Goal: Transaction & Acquisition: Purchase product/service

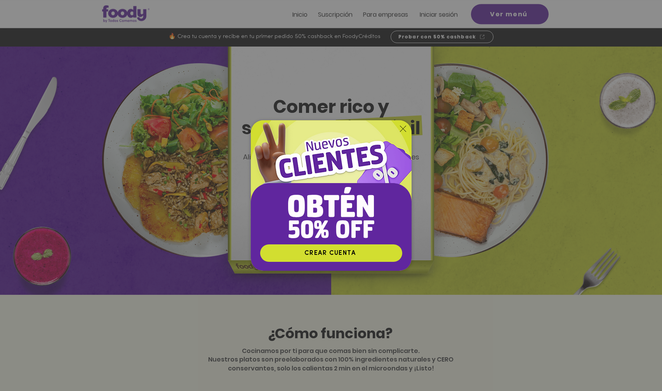
click at [442, 14] on div "Nuevos suscriptores 50% off" at bounding box center [331, 195] width 662 height 391
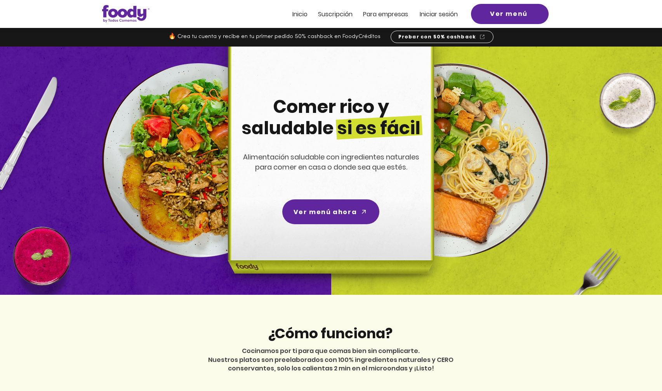
click at [442, 14] on span "Iniciar sesión" at bounding box center [439, 14] width 38 height 9
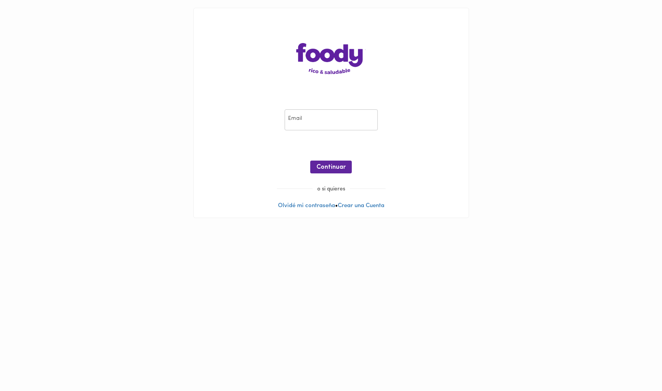
click at [305, 118] on input "email" at bounding box center [330, 119] width 93 height 21
type input "[EMAIL_ADDRESS][DOMAIN_NAME]"
click at [333, 168] on span "Continuar" at bounding box center [330, 167] width 29 height 7
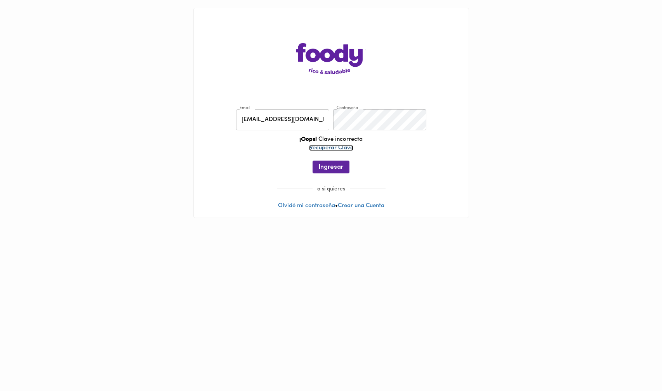
click at [342, 146] on link "Recuperar Clave" at bounding box center [331, 148] width 44 height 6
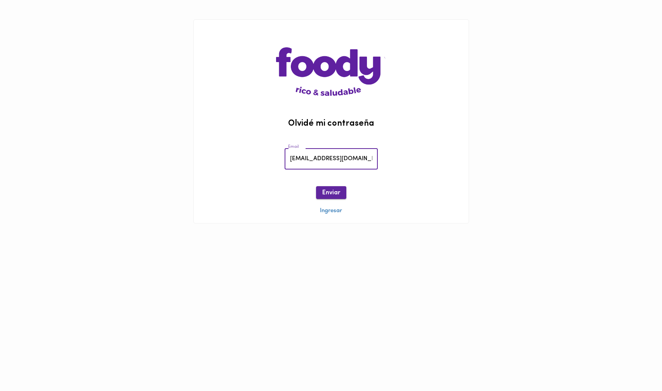
click at [332, 191] on span "Enviar" at bounding box center [331, 192] width 18 height 7
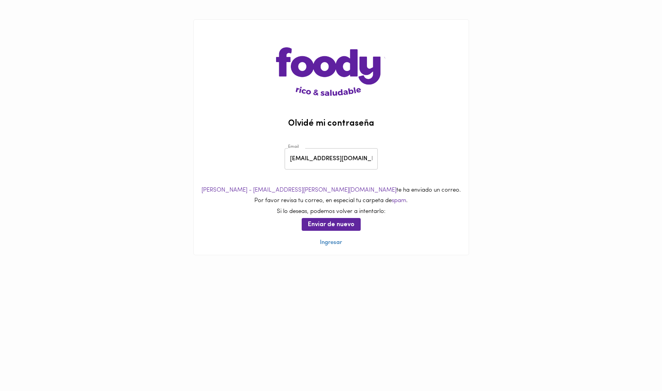
click at [428, 205] on div "Ana de foody - soporte@foody.com.co te ha enviado un correo. Por favor revisa t…" at bounding box center [331, 200] width 275 height 29
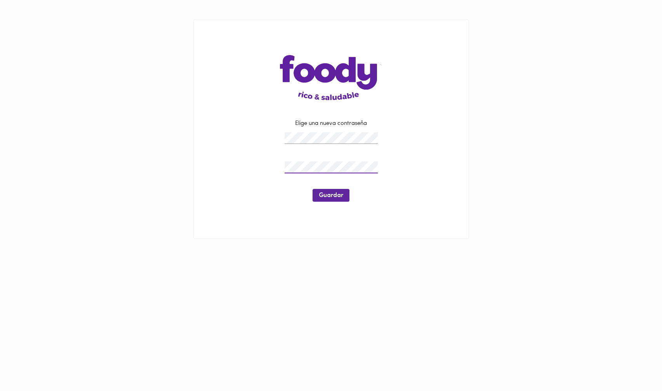
click at [455, 130] on div "Elige una nueva contraseña Guardar" at bounding box center [330, 164] width 255 height 129
click at [322, 194] on span "Guardar" at bounding box center [331, 195] width 24 height 7
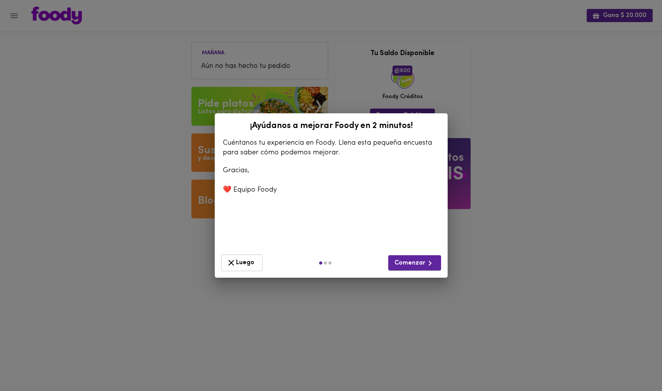
click at [423, 270] on button "Comenzar" at bounding box center [414, 262] width 53 height 15
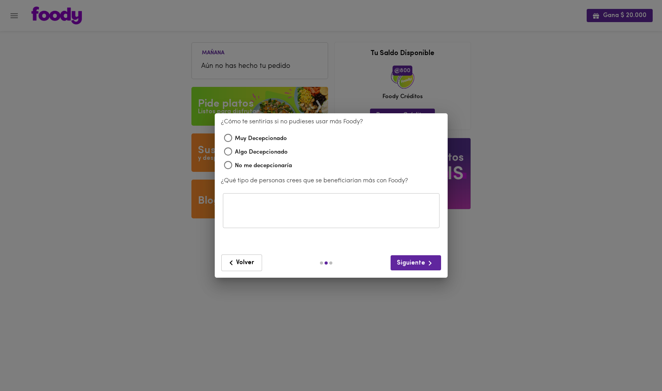
click at [263, 123] on legend "¿Cómo te sentirías si no pudieses usar más Foody?" at bounding box center [292, 122] width 142 height 9
click at [232, 153] on input "Algo Decepcionado" at bounding box center [228, 153] width 14 height 14
radio input "true"
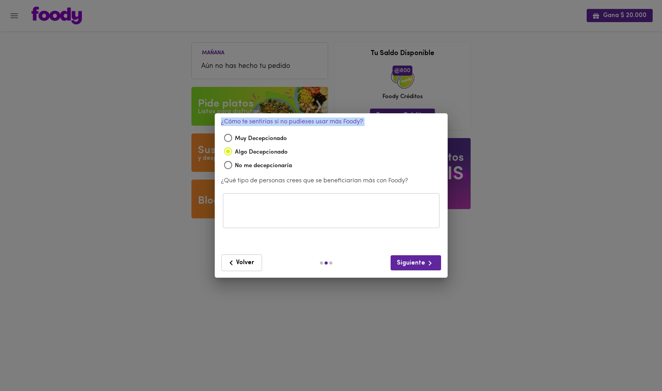
click at [244, 268] on button "Volver" at bounding box center [241, 263] width 41 height 17
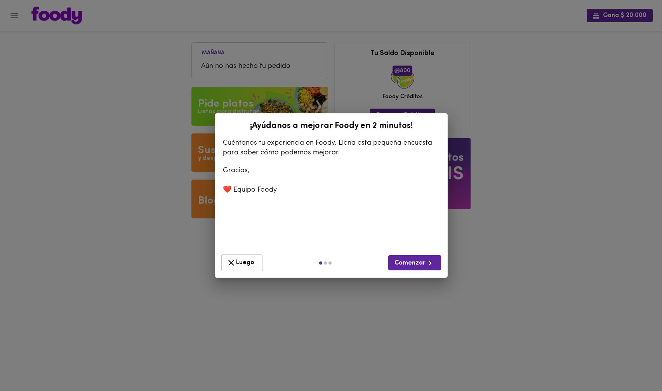
click at [577, 128] on div "¡Ayúdanos a mejorar Foody en 2 minutos! Cuéntanos tu experiencia en Foody. Llen…" at bounding box center [331, 195] width 662 height 391
click at [239, 259] on span "Luego" at bounding box center [241, 263] width 31 height 10
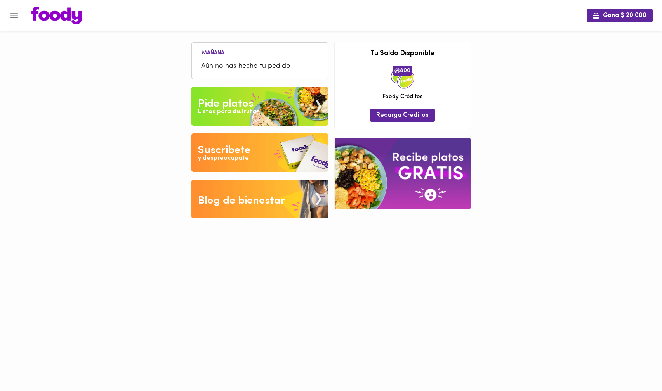
click at [238, 106] on div "Pide platos" at bounding box center [225, 104] width 55 height 16
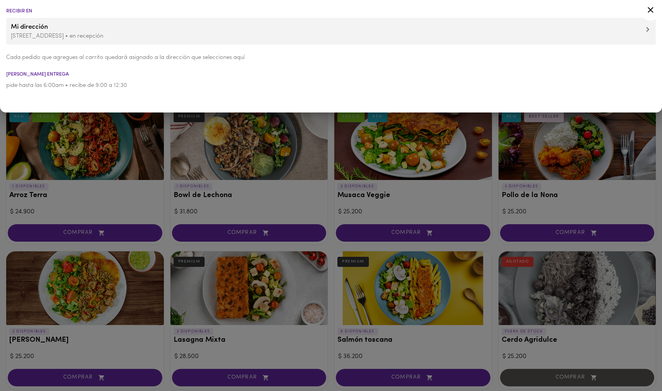
click at [346, 51] on li "Cada pedido que agregues al carrito quedará asignado a la dirección que selecci…" at bounding box center [331, 57] width 662 height 17
click at [311, 92] on li "pide hasta las 6:00am • recibe de 9:00 a 12:30" at bounding box center [331, 85] width 662 height 17
click at [194, 213] on div at bounding box center [331, 195] width 662 height 391
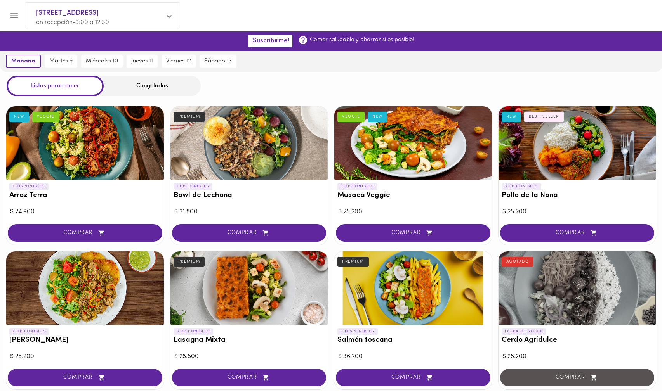
click at [402, 294] on div at bounding box center [413, 288] width 158 height 74
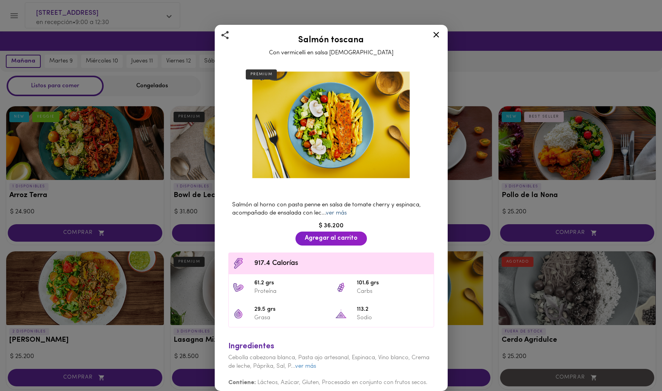
click at [333, 213] on link "ver más" at bounding box center [336, 213] width 21 height 6
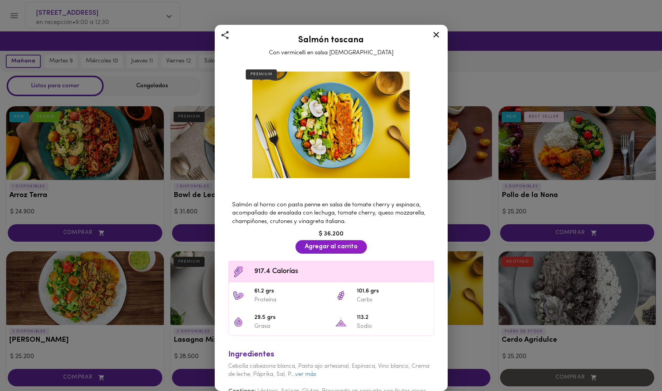
click at [253, 272] on div at bounding box center [243, 272] width 22 height 12
click at [438, 38] on icon at bounding box center [436, 35] width 10 height 10
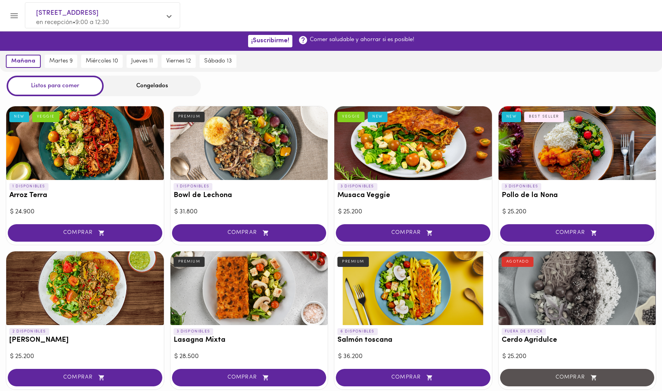
click at [249, 277] on div at bounding box center [249, 288] width 158 height 74
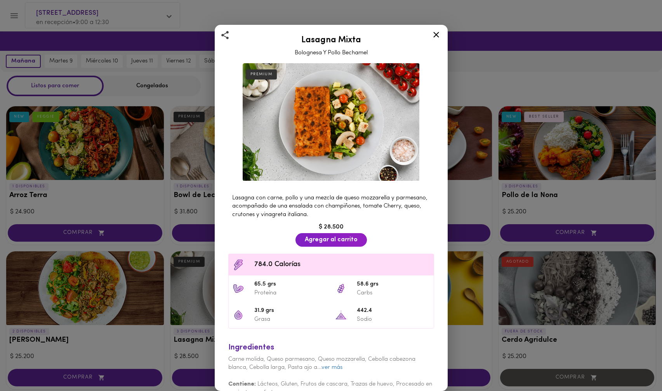
click at [453, 206] on div "Lasagna Mixta Bolognesa Y Pollo Bechamel PREMIUM Lasagna con carne, pollo y una…" at bounding box center [331, 195] width 662 height 391
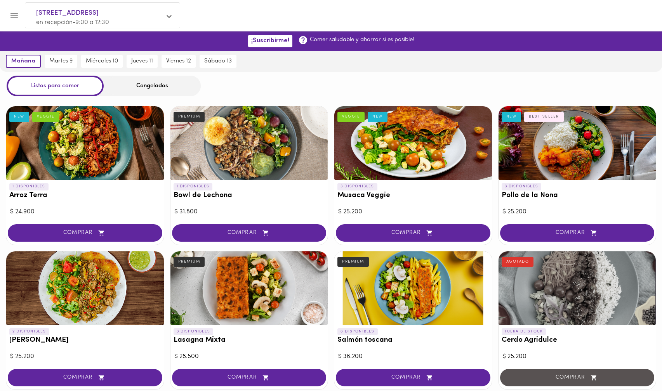
click at [550, 144] on div at bounding box center [577, 143] width 158 height 74
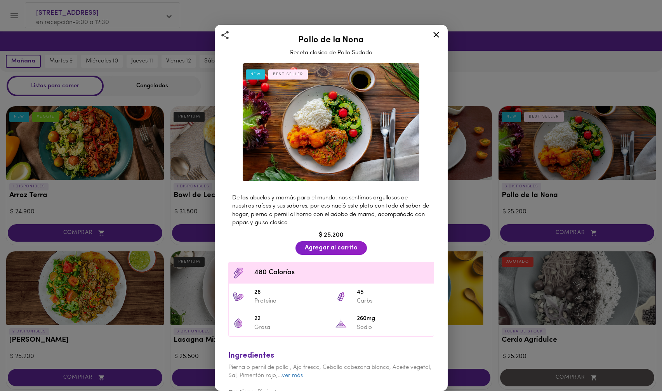
click at [260, 274] on span "480 Calorías" at bounding box center [341, 273] width 175 height 10
click at [142, 206] on div "Pollo de la Nona Receta clasica de Pollo Sudado NEW BEST SELLER De las abuelas …" at bounding box center [331, 195] width 662 height 391
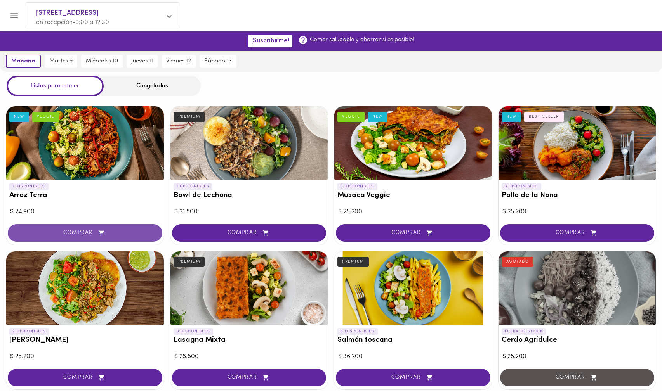
click at [87, 233] on span "COMPRAR" at bounding box center [84, 233] width 135 height 7
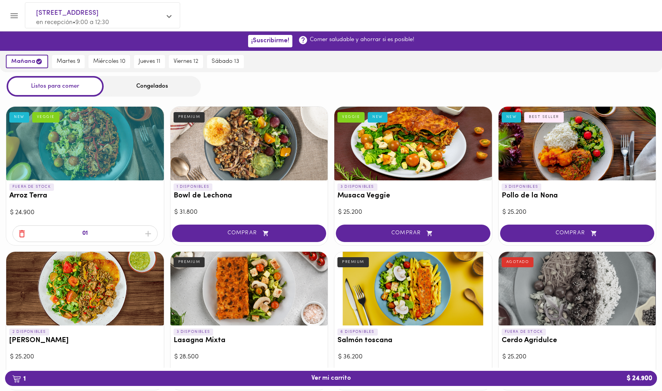
click at [23, 235] on icon "button" at bounding box center [22, 234] width 10 height 10
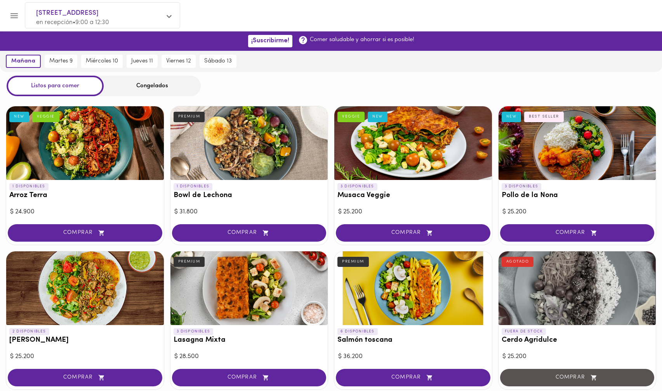
click at [101, 141] on div at bounding box center [85, 143] width 158 height 74
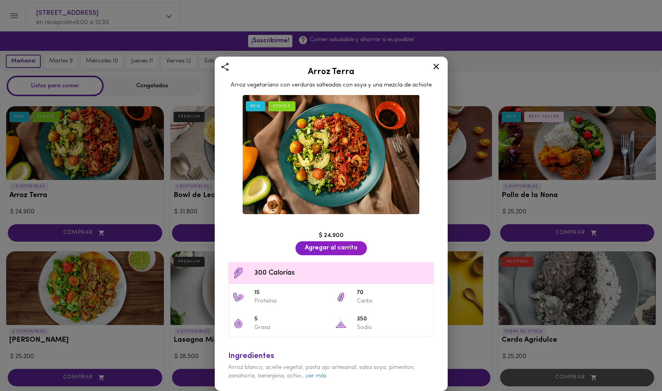
click at [55, 153] on div "Arroz Terra Arroz vegetariano con verduras salteadas con soya y una mezcla de a…" at bounding box center [331, 195] width 662 height 391
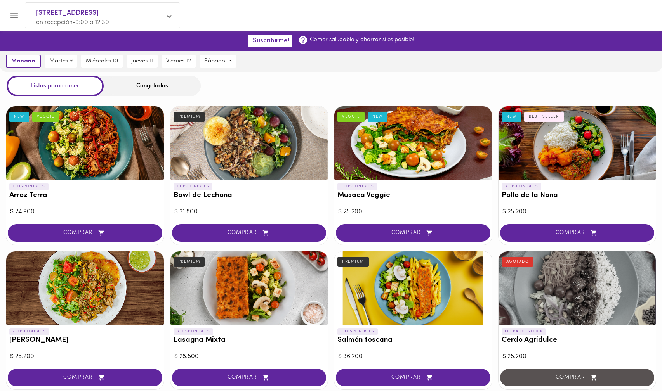
click at [98, 296] on div at bounding box center [85, 288] width 158 height 74
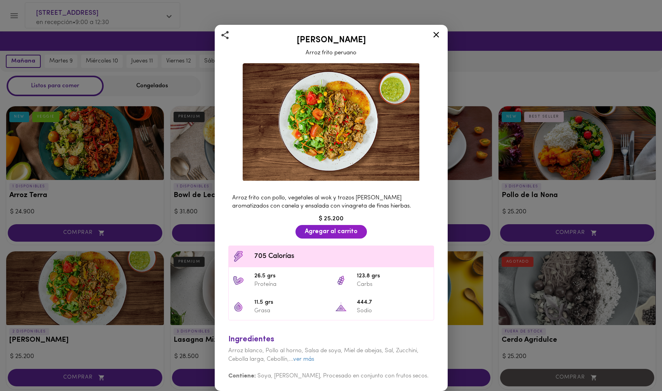
click at [269, 259] on span "705 Calorías" at bounding box center [341, 256] width 175 height 10
click at [437, 34] on icon at bounding box center [436, 35] width 10 height 10
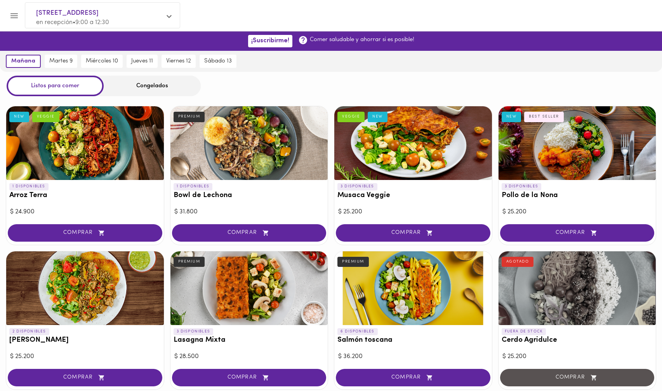
click at [273, 154] on div at bounding box center [249, 143] width 158 height 74
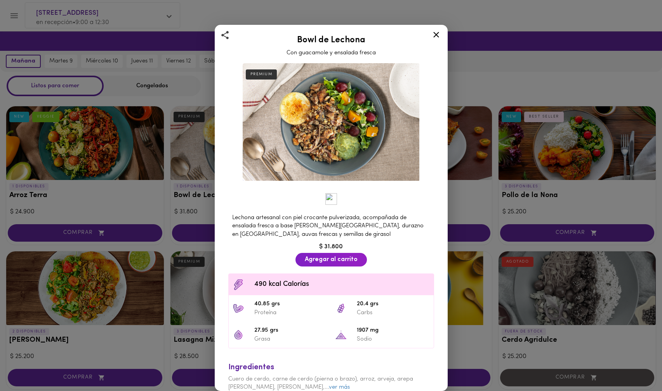
click at [435, 36] on icon at bounding box center [436, 35] width 6 height 6
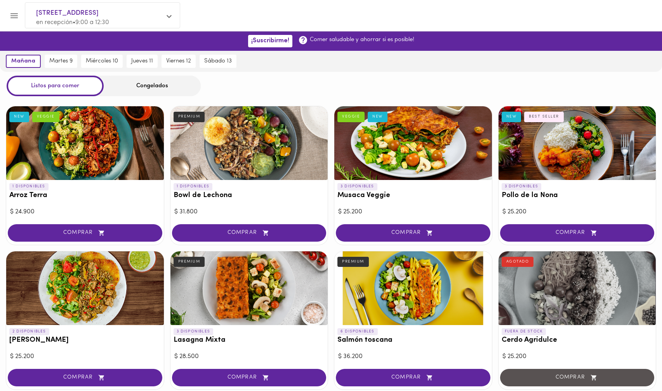
click at [576, 157] on div at bounding box center [577, 143] width 158 height 74
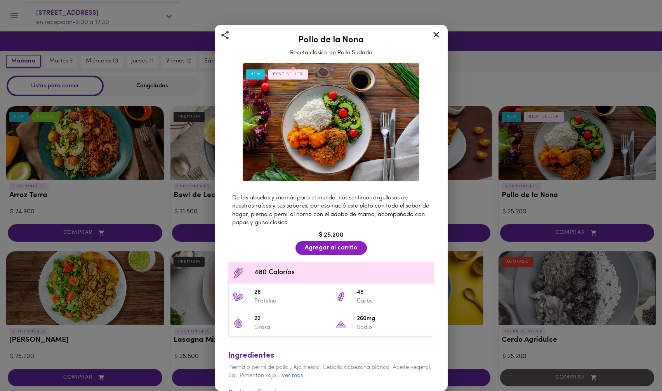
click at [258, 295] on span "26" at bounding box center [290, 292] width 73 height 9
click at [259, 296] on span "26" at bounding box center [290, 292] width 73 height 9
click at [255, 294] on span "26" at bounding box center [290, 292] width 73 height 9
click at [357, 293] on span "45" at bounding box center [393, 292] width 73 height 9
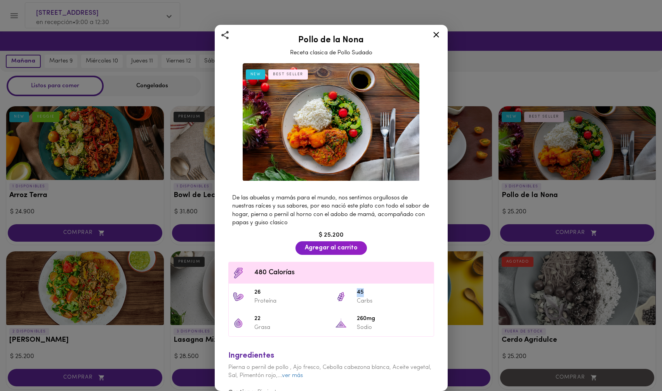
click at [357, 293] on span "45" at bounding box center [393, 292] width 73 height 9
click at [432, 34] on icon at bounding box center [436, 35] width 10 height 10
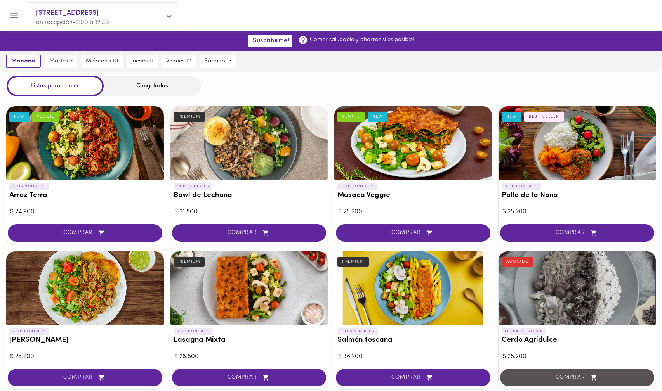
click at [220, 189] on div "1 DISPONIBLES Bowl de Lechona PREMIUM" at bounding box center [249, 193] width 158 height 26
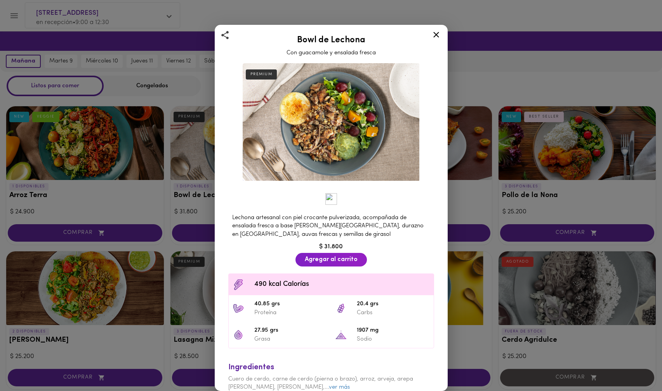
click at [437, 32] on icon at bounding box center [436, 35] width 10 height 10
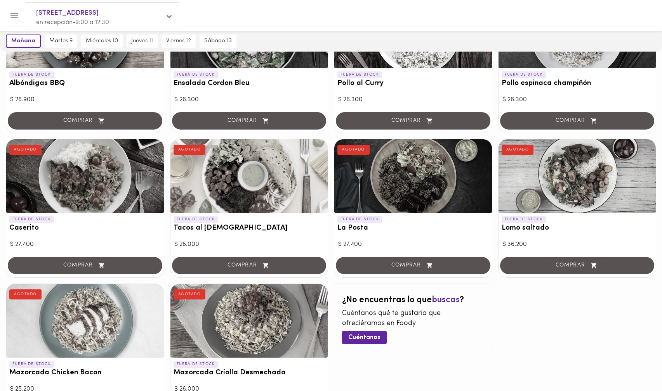
scroll to position [622, 0]
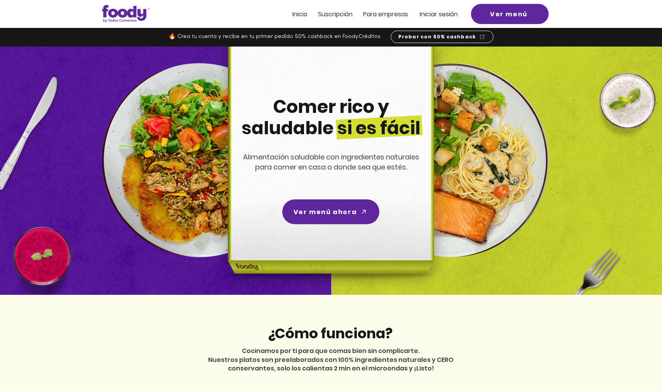
click at [296, 14] on span "Inicio" at bounding box center [299, 14] width 15 height 9
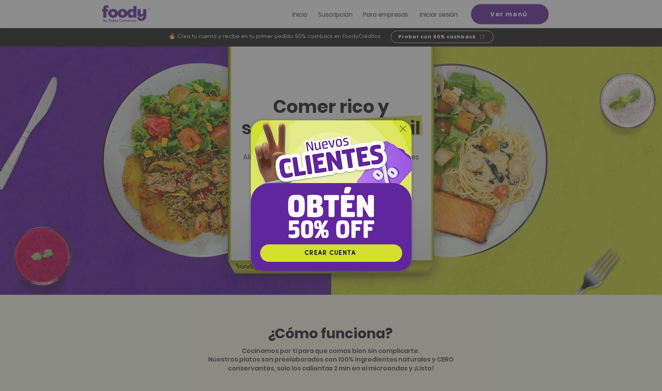
click at [483, 85] on div "Nuevos suscriptores 50% off" at bounding box center [331, 195] width 662 height 391
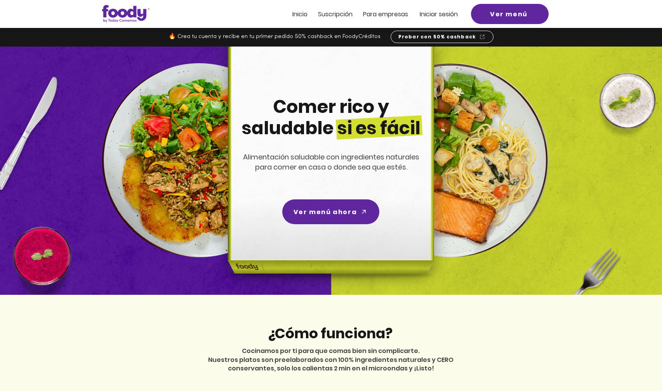
click at [299, 17] on span "Inicio" at bounding box center [299, 14] width 15 height 9
click at [299, 7] on div at bounding box center [331, 14] width 662 height 28
click at [299, 18] on span "Inicio" at bounding box center [299, 14] width 15 height 9
click at [496, 18] on span "Ver menú" at bounding box center [509, 14] width 38 height 10
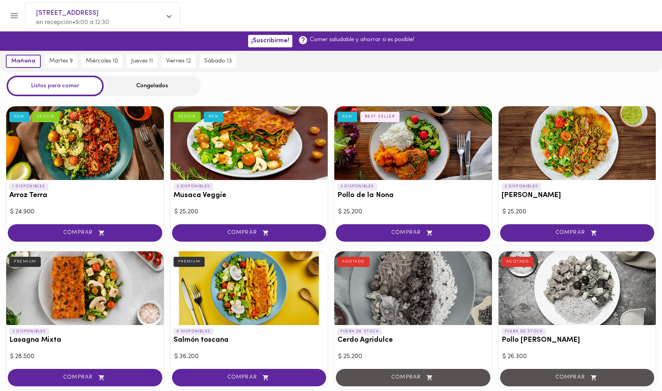
click at [7, 12] on div at bounding box center [4, 195] width 8 height 391
click at [20, 17] on button "Menu" at bounding box center [14, 15] width 19 height 19
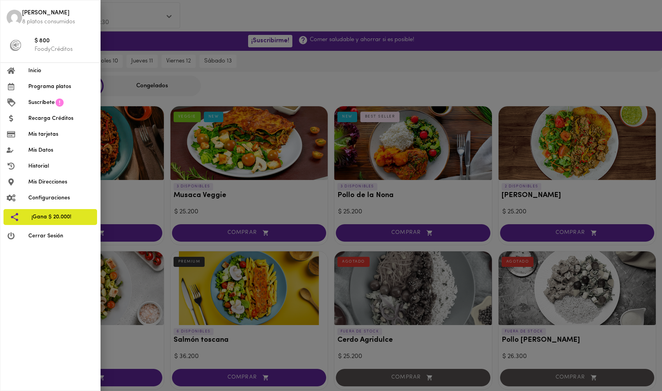
click at [184, 15] on div at bounding box center [331, 195] width 662 height 391
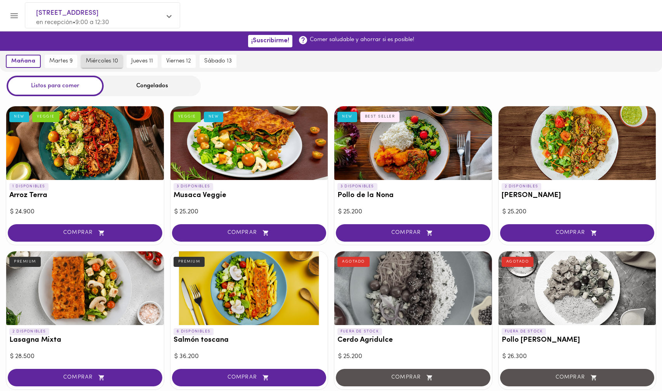
click at [106, 61] on span "miércoles 10" at bounding box center [102, 61] width 32 height 7
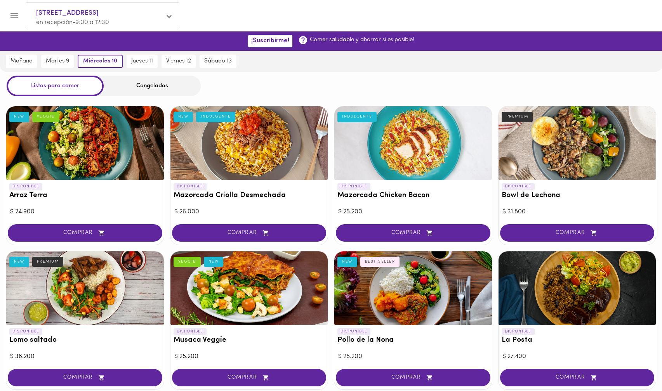
scroll to position [8, 0]
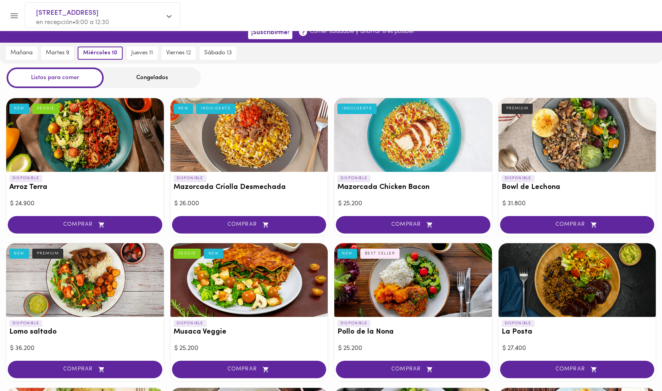
click at [567, 257] on div at bounding box center [577, 280] width 158 height 74
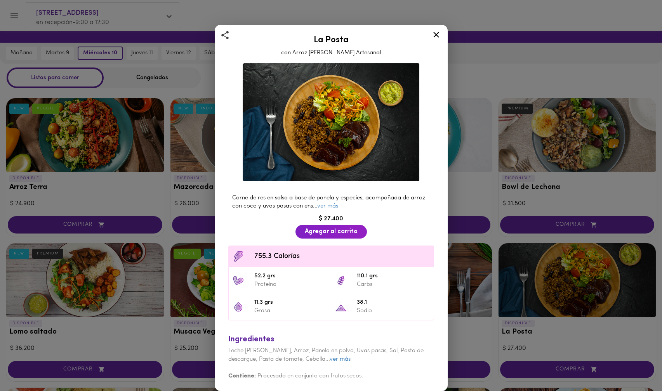
click at [262, 252] on span "755.3 Calorías" at bounding box center [341, 256] width 175 height 10
click at [260, 279] on span "52.2 grs" at bounding box center [290, 276] width 73 height 9
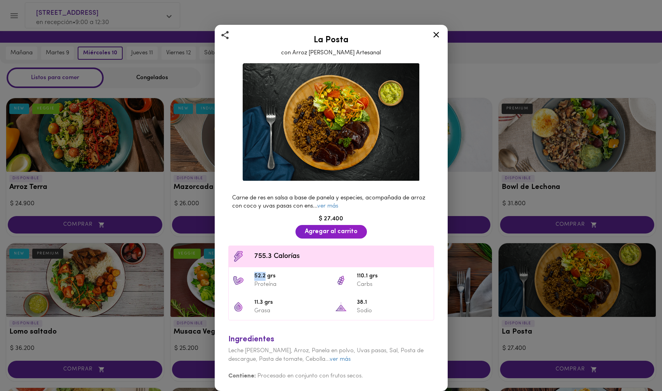
click at [433, 35] on icon at bounding box center [436, 35] width 10 height 10
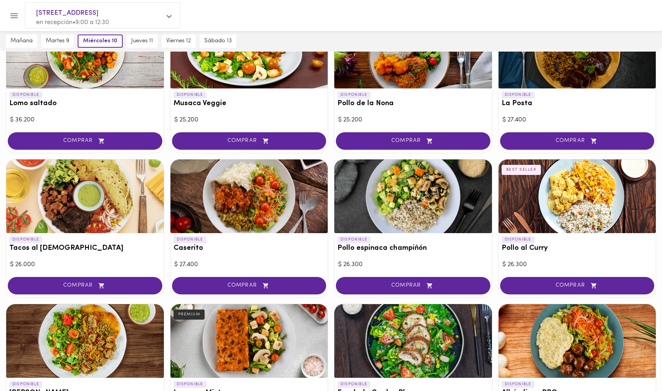
scroll to position [238, 0]
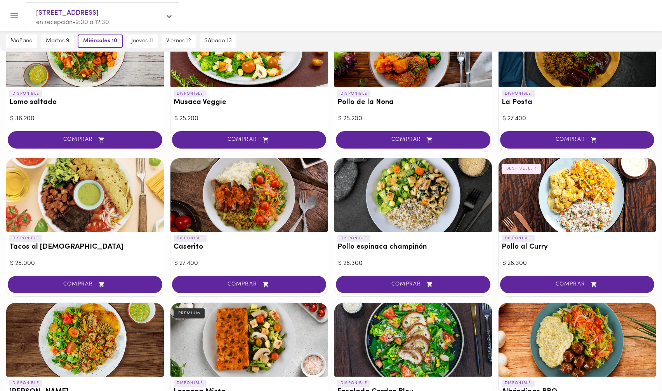
click at [244, 206] on div at bounding box center [249, 195] width 158 height 74
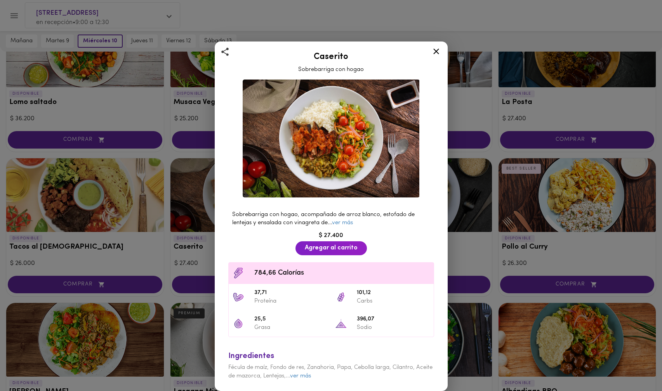
click at [199, 198] on div "Caserito Sobrebarriga con hogao Sobrebarriga con hogao, acompañado de arroz bla…" at bounding box center [331, 195] width 662 height 391
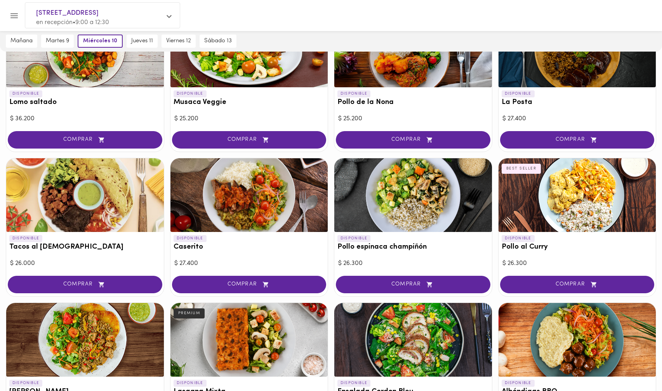
click at [565, 199] on div at bounding box center [577, 195] width 158 height 74
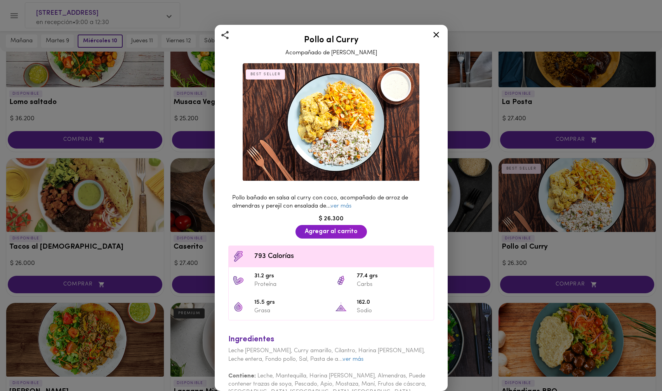
click at [544, 225] on div "Pollo al Curry Acompañado de Arroz Pilaf BEST SELLER Pollo bañado en salsa al c…" at bounding box center [331, 195] width 662 height 391
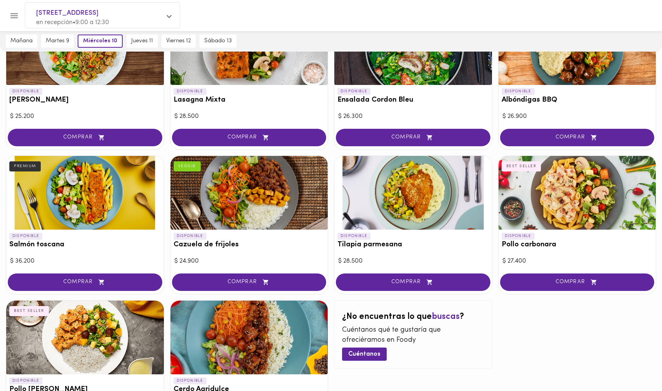
scroll to position [533, 0]
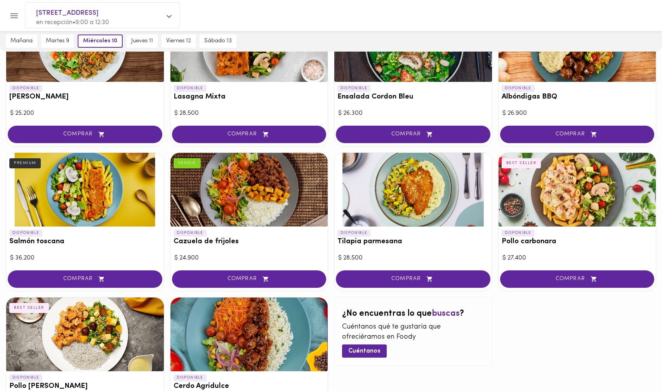
click at [401, 189] on div at bounding box center [413, 190] width 158 height 74
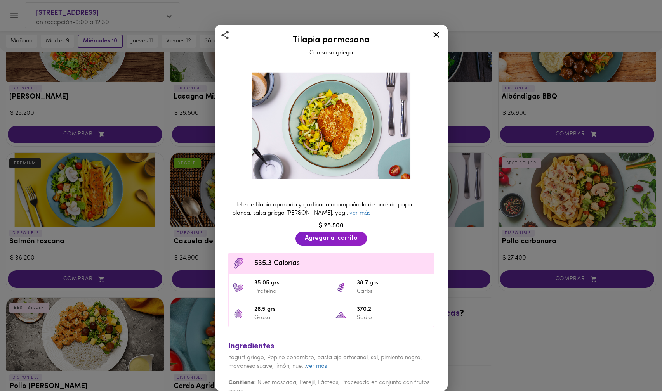
click at [435, 38] on icon at bounding box center [436, 35] width 10 height 10
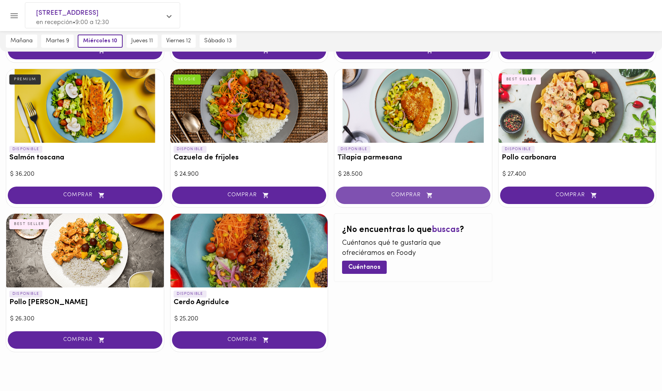
scroll to position [617, 0]
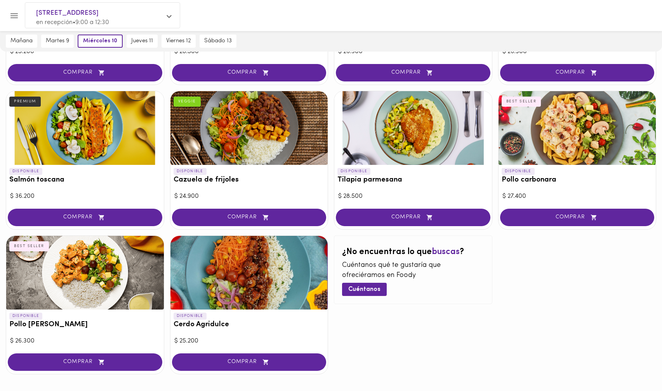
scroll to position [596, 0]
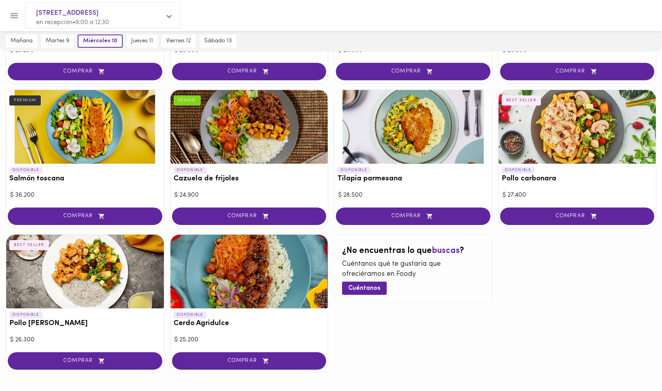
click at [464, 333] on div "¿No encuentras lo que buscas ? Cuéntanos qué te gustaría que ofreciéramos en [P…" at bounding box center [413, 303] width 158 height 139
click at [452, 344] on div "¿No encuentras lo que buscas ? Cuéntanos qué te gustaría que ofreciéramos en [P…" at bounding box center [413, 303] width 158 height 139
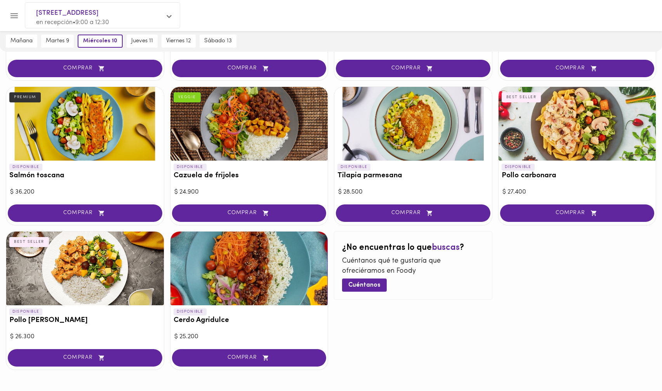
click at [82, 273] on div at bounding box center [85, 269] width 158 height 74
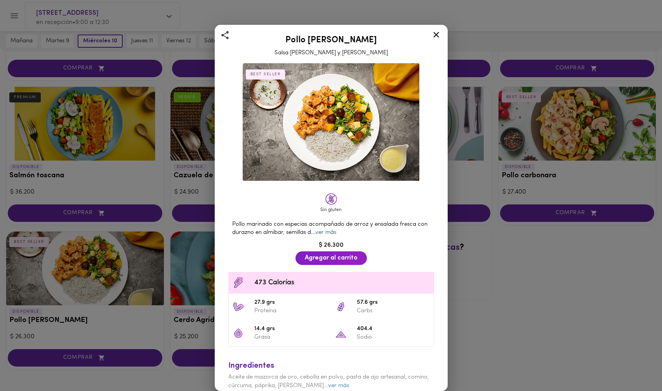
click at [328, 235] on link "ver más" at bounding box center [325, 233] width 21 height 6
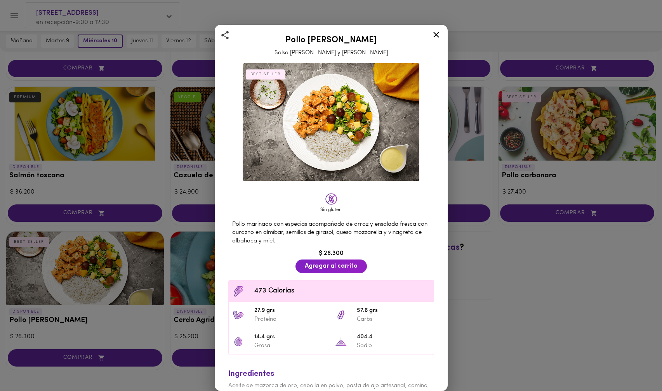
click at [440, 34] on icon at bounding box center [436, 35] width 10 height 10
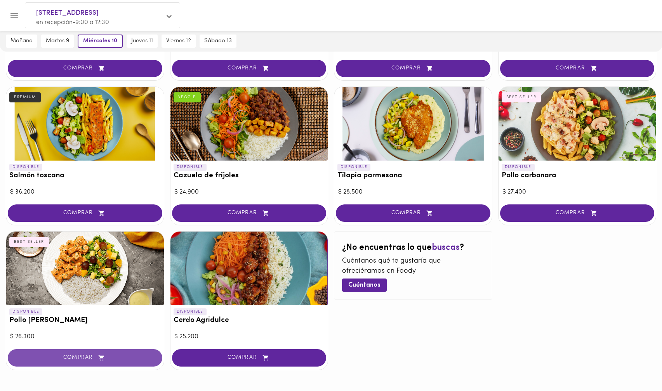
click at [130, 361] on span "COMPRAR" at bounding box center [84, 358] width 135 height 7
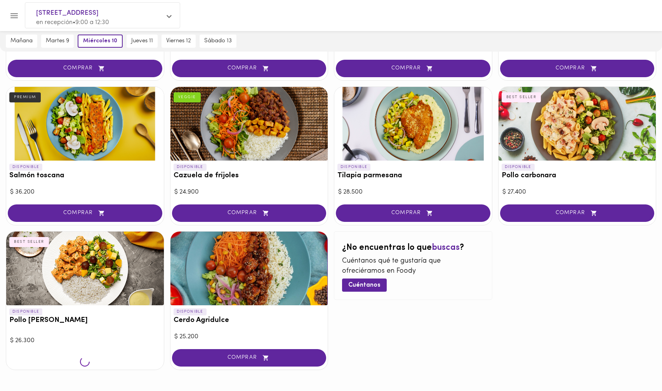
scroll to position [599, 0]
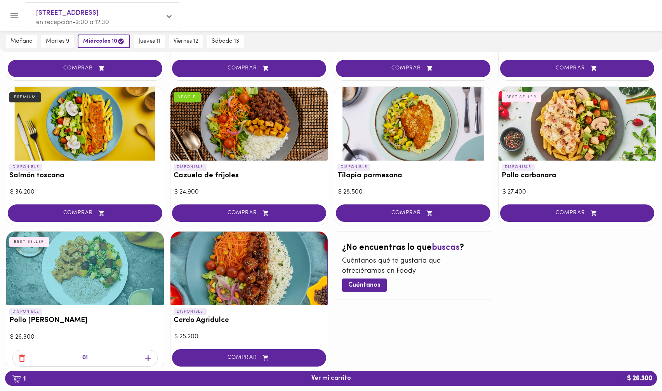
click at [123, 286] on div at bounding box center [85, 269] width 158 height 74
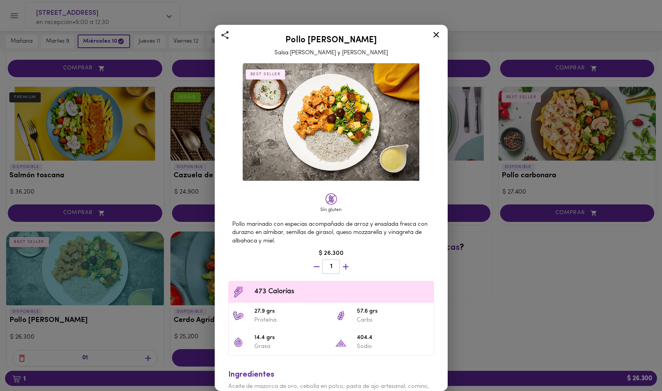
click at [496, 267] on div "Pollo Tikka Massala Salsa [PERSON_NAME] y Coco BEST SELLER Sin gluten Pollo mar…" at bounding box center [331, 195] width 662 height 391
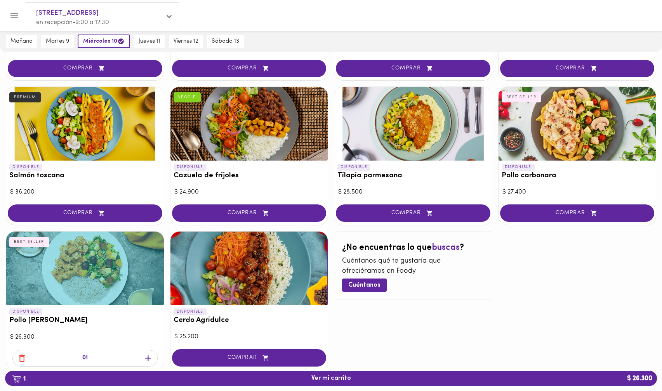
click at [385, 128] on div at bounding box center [413, 124] width 158 height 74
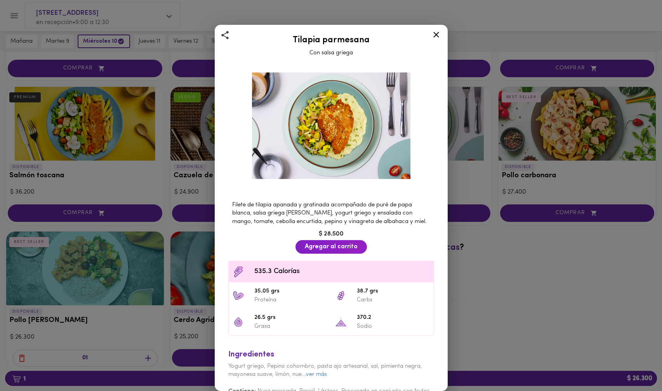
click at [567, 302] on div "Tilapia parmesana Con salsa griega Filete de tilapia apanada y gratinada acompa…" at bounding box center [331, 195] width 662 height 391
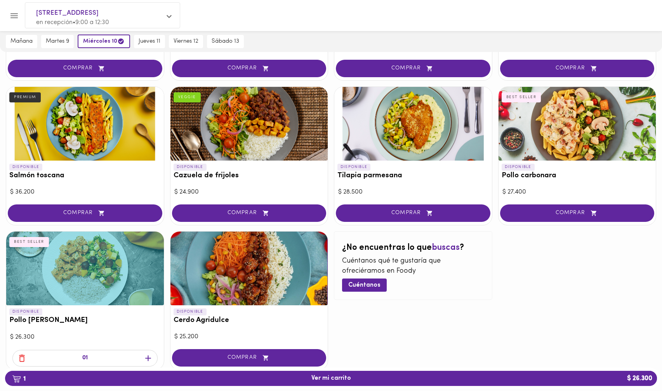
click at [257, 137] on div at bounding box center [249, 124] width 158 height 74
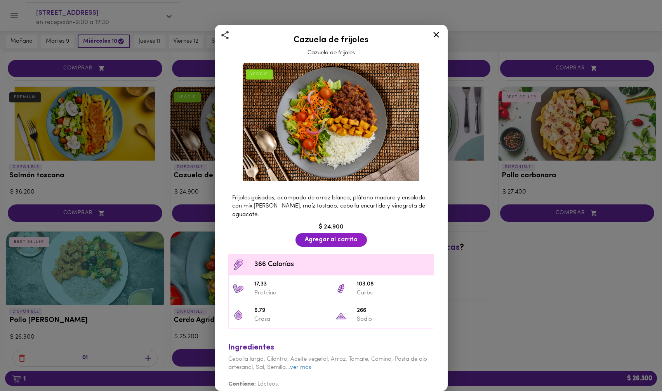
click at [206, 151] on div "Cazuela de frijoles Cazuela de frijoles VEGGIE Frijoles guisados, acampado de a…" at bounding box center [331, 195] width 662 height 391
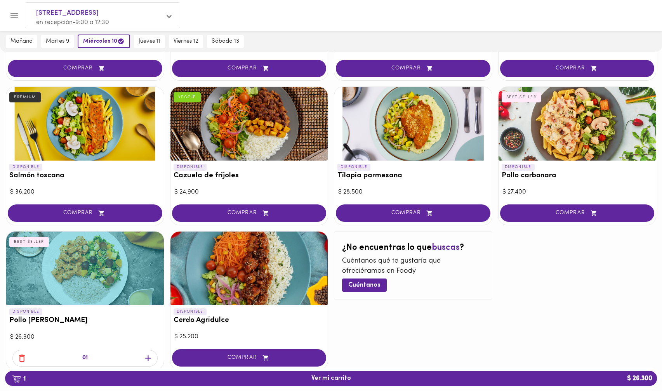
click at [235, 144] on div at bounding box center [249, 124] width 158 height 74
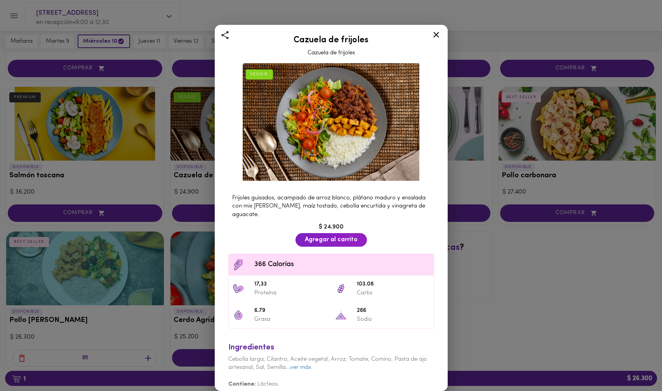
click at [196, 146] on div "Cazuela de frijoles Cazuela de frijoles VEGGIE Frijoles guisados, acampado de a…" at bounding box center [331, 195] width 662 height 391
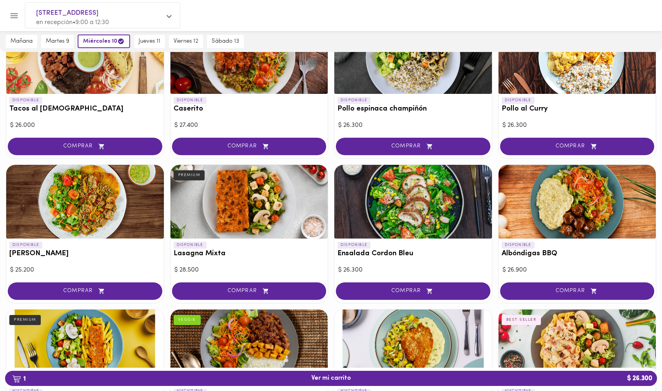
scroll to position [369, 0]
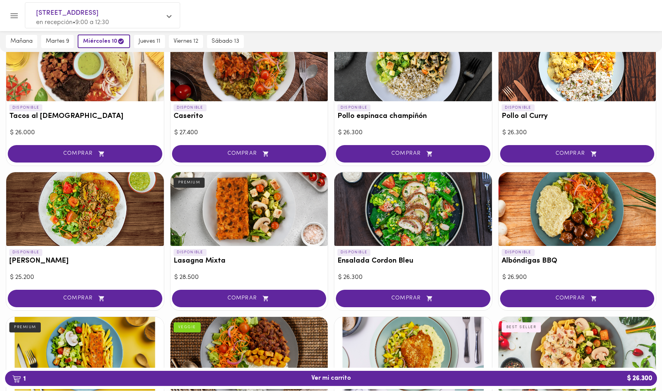
click at [540, 238] on div at bounding box center [577, 209] width 158 height 74
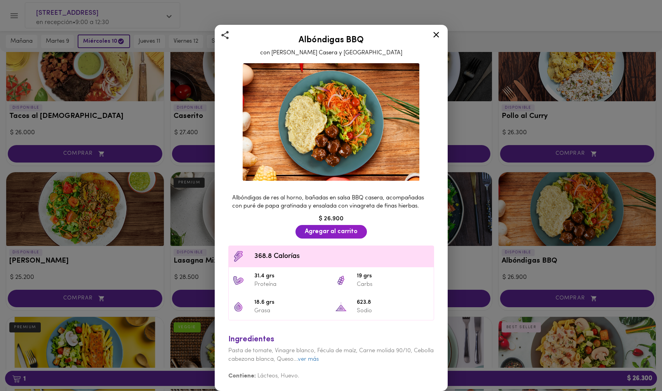
click at [540, 238] on div "Albóndigas BBQ con Salsa Barbacoa Casera y Puré Albóndigas de res al horno, bañ…" at bounding box center [331, 195] width 662 height 391
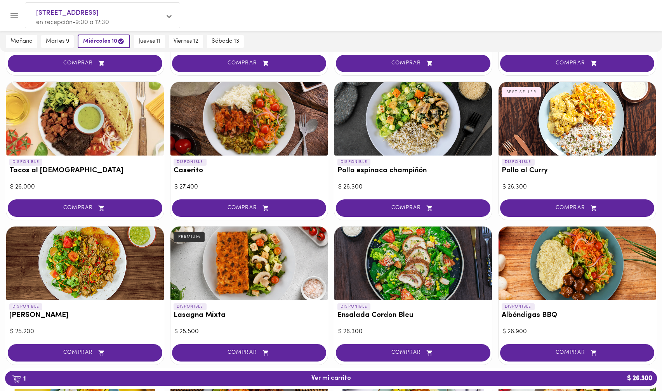
scroll to position [298, 0]
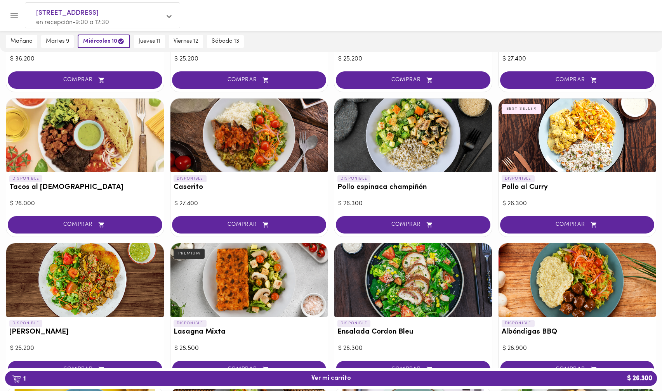
click at [540, 156] on div at bounding box center [577, 136] width 158 height 74
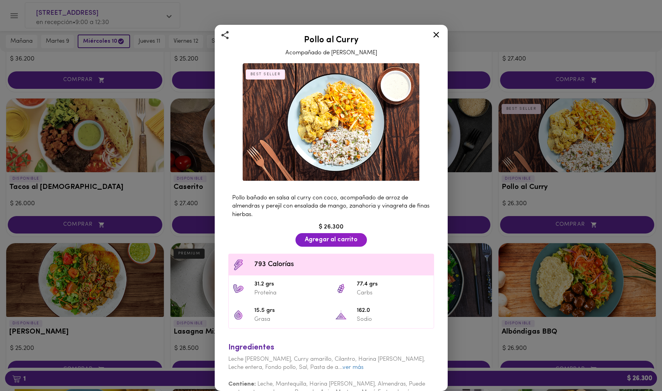
click at [540, 156] on div "Pollo al Curry Acompañado de Arroz Pilaf BEST SELLER Pollo bañado en salsa al c…" at bounding box center [331, 195] width 662 height 391
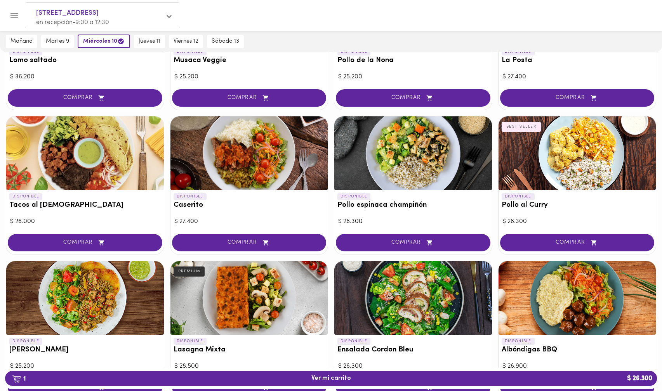
scroll to position [278, 0]
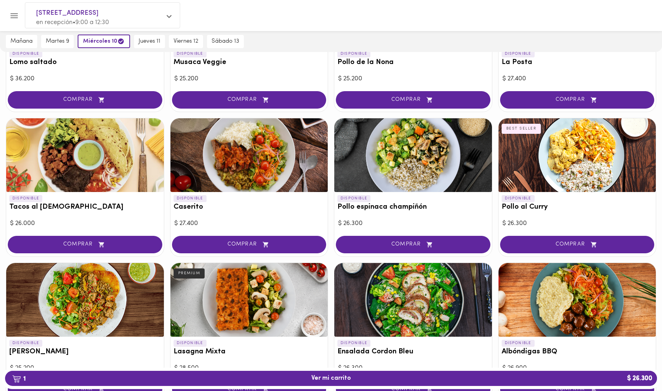
click at [285, 140] on div at bounding box center [249, 155] width 158 height 74
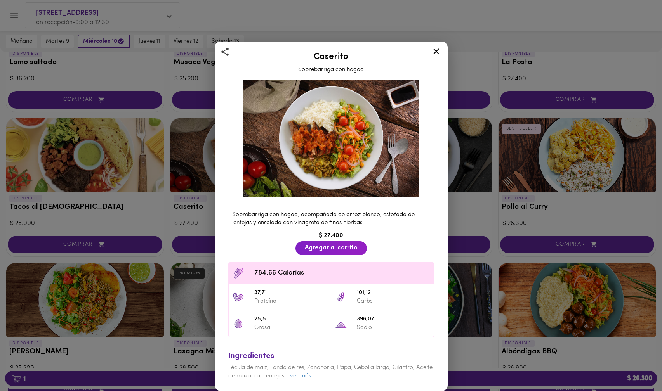
click at [204, 147] on div "Caserito Sobrebarriga con hogao Sobrebarriga con hogao, acompañado de arroz bla…" at bounding box center [331, 195] width 662 height 391
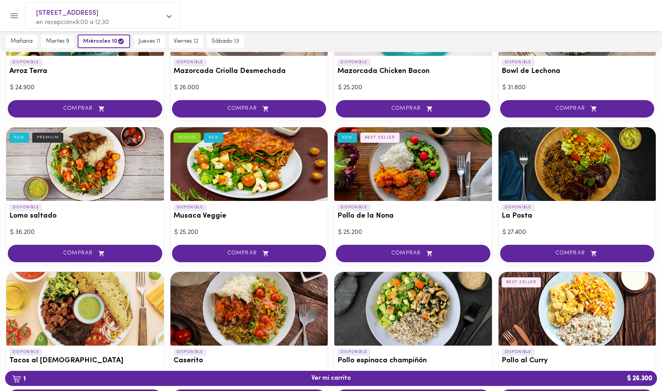
scroll to position [123, 0]
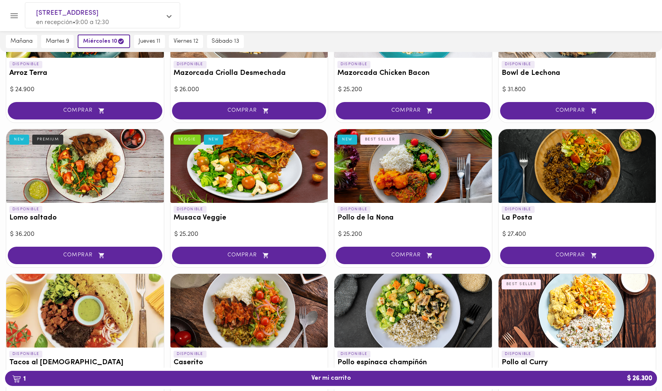
click at [124, 188] on div at bounding box center [85, 166] width 158 height 74
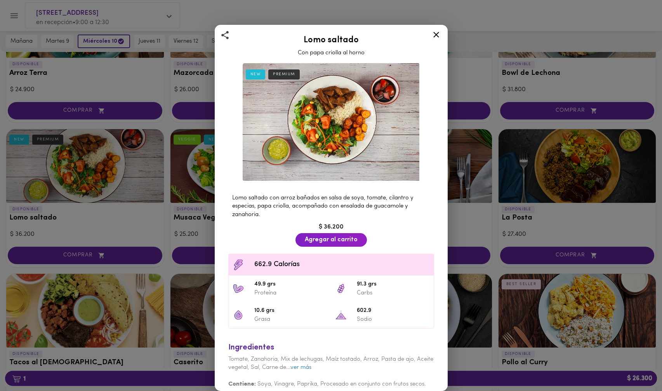
click at [124, 188] on div "Lomo saltado Con papa criolla al horno NEW PREMIUM Lomo saltado con arroz bañad…" at bounding box center [331, 195] width 662 height 391
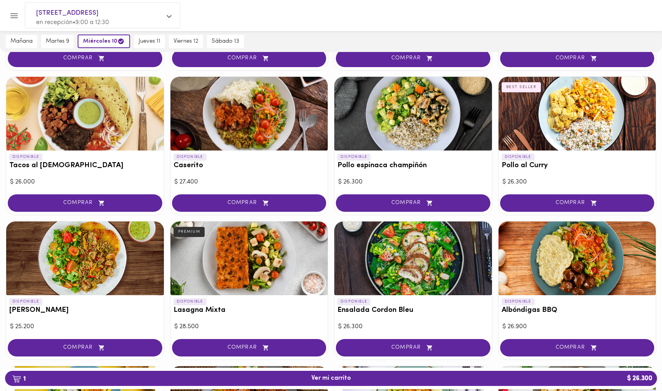
scroll to position [322, 0]
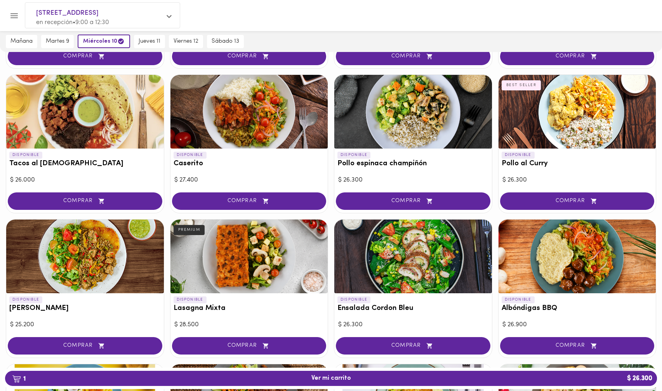
click at [407, 127] on div at bounding box center [413, 112] width 158 height 74
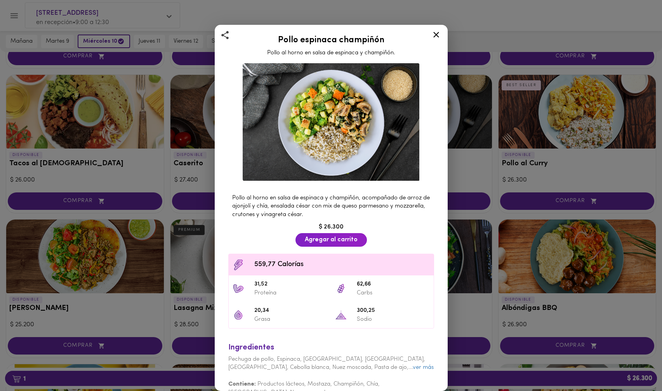
click at [274, 200] on span "Pollo al horno en salsa de espinaca y champiñón, acompañado de arroz de ajonjol…" at bounding box center [331, 206] width 198 height 23
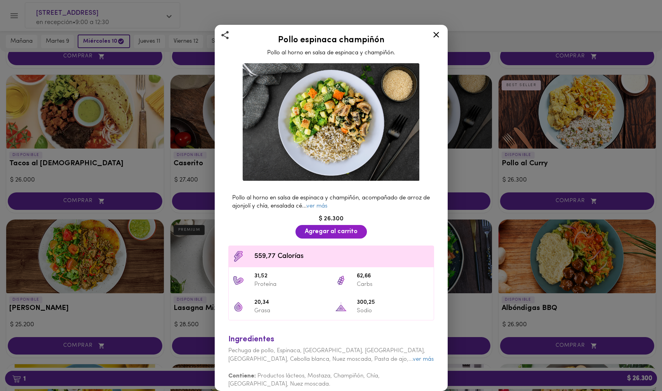
click at [274, 200] on span "Pollo al horno en salsa de espinaca y champiñón, acompañado de arroz de ajonjol…" at bounding box center [331, 202] width 198 height 14
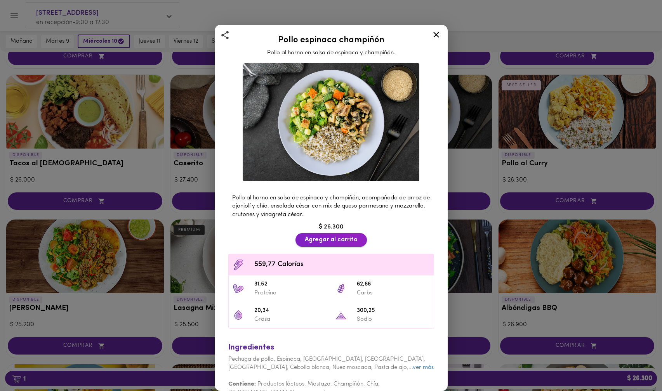
click at [338, 240] on span "Agregar al carrito" at bounding box center [331, 239] width 53 height 7
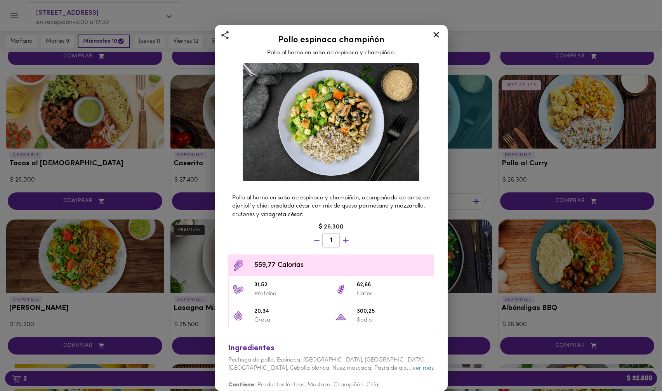
click at [434, 37] on icon at bounding box center [436, 35] width 10 height 10
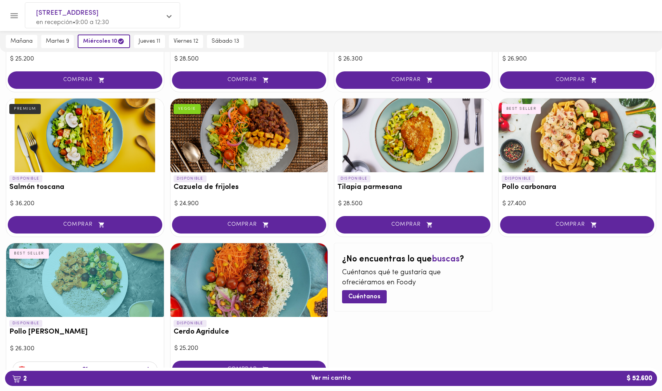
scroll to position [623, 0]
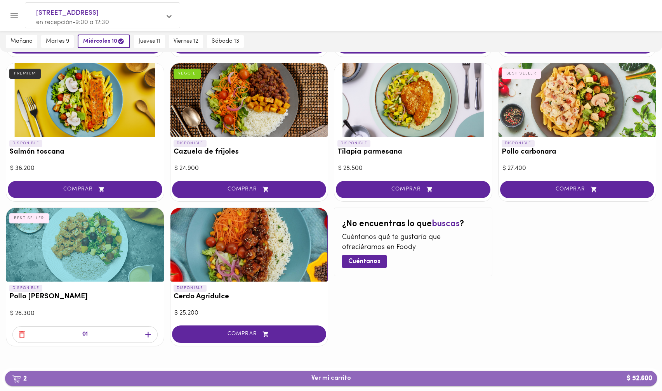
click at [368, 376] on span "2 Ver mi carrito $ 52.600" at bounding box center [330, 378] width 639 height 7
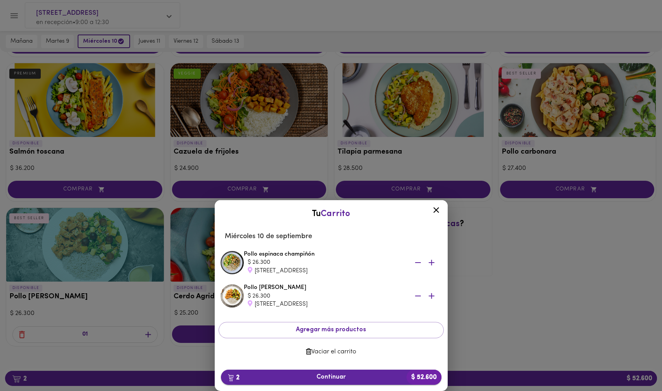
click at [360, 378] on span "2 Continuar $ 52.600" at bounding box center [331, 377] width 208 height 7
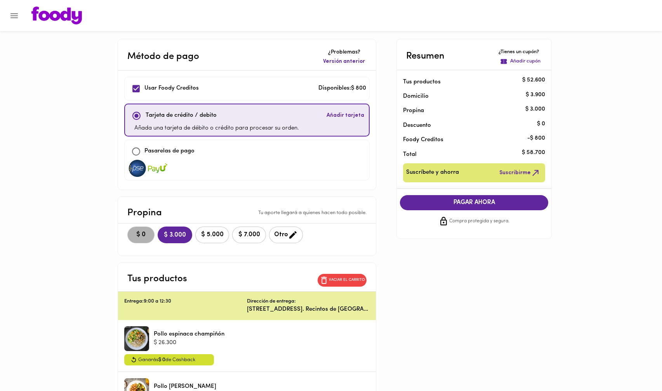
click at [145, 234] on span "$ 0" at bounding box center [140, 234] width 17 height 7
click at [144, 151] on input "checkbox" at bounding box center [136, 151] width 17 height 17
checkbox input "true"
checkbox input "false"
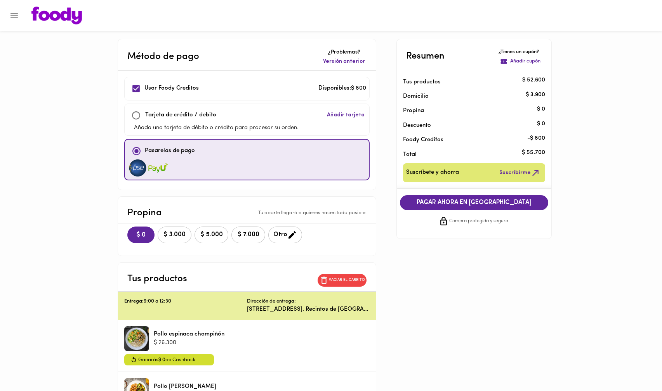
click at [69, 13] on img at bounding box center [56, 16] width 50 height 18
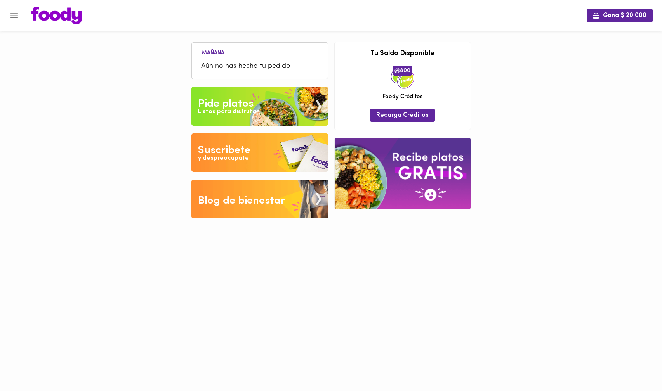
click at [266, 112] on img at bounding box center [259, 106] width 137 height 39
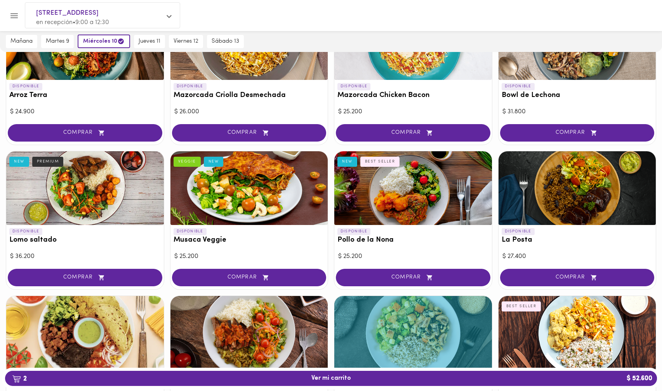
scroll to position [106, 0]
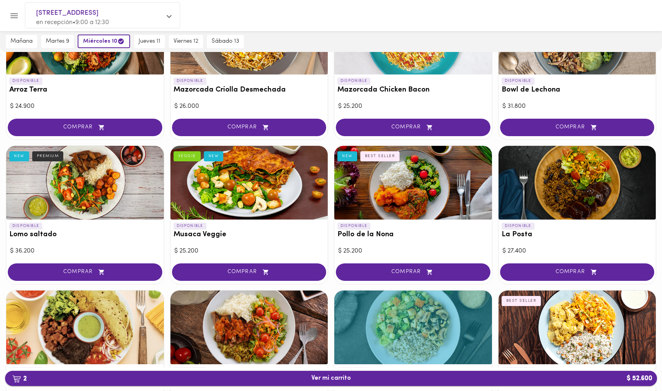
click at [405, 379] on span "2 Ver mi carrito $ 52.600" at bounding box center [330, 378] width 639 height 7
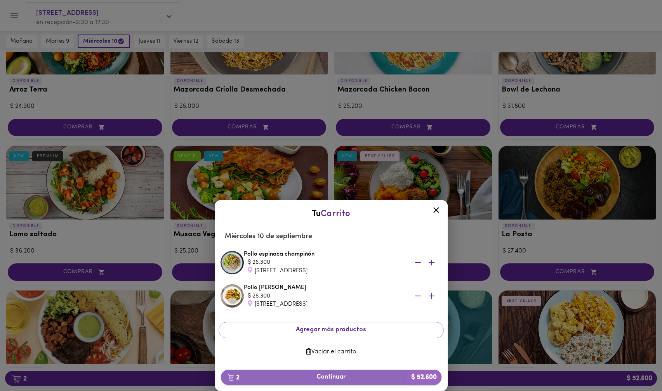
click at [363, 376] on span "2 Continuar $ 52.600" at bounding box center [331, 377] width 208 height 7
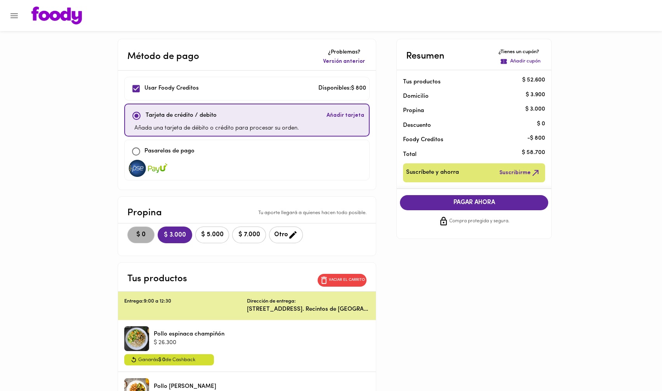
click at [144, 238] on span "$ 0" at bounding box center [140, 234] width 17 height 7
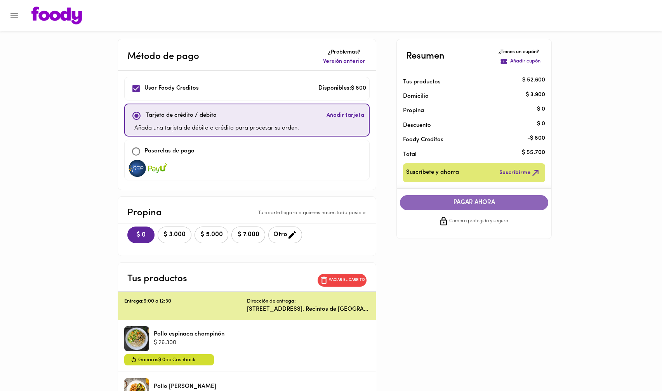
click at [443, 200] on span "PAGAR AHORA" at bounding box center [473, 202] width 133 height 7
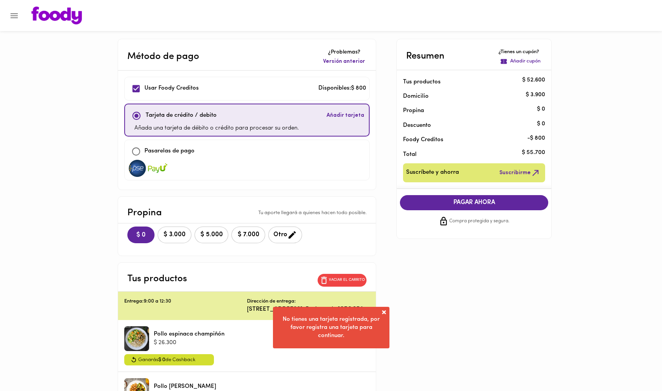
click at [443, 355] on div "Método de pago ¿Problemas? Versión anterior Usar [PERSON_NAME] Creditos Disponi…" at bounding box center [331, 236] width 454 height 395
click at [140, 147] on input "checkbox" at bounding box center [136, 151] width 17 height 17
checkbox input "true"
checkbox input "false"
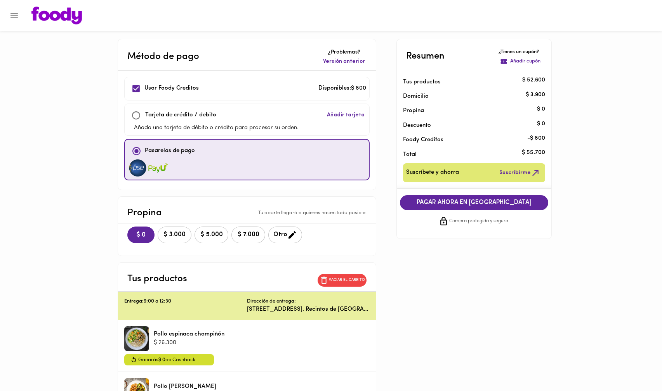
click at [457, 201] on span "PAGAR AHORA EN [GEOGRAPHIC_DATA]" at bounding box center [473, 202] width 133 height 7
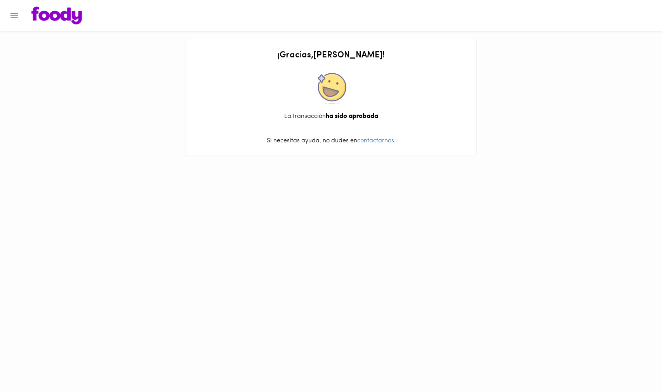
click at [61, 19] on img at bounding box center [56, 16] width 50 height 18
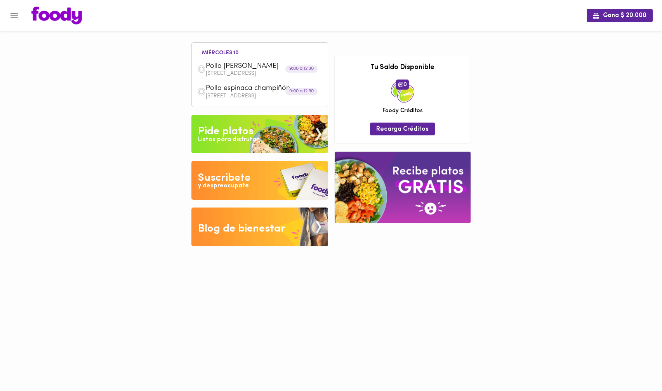
click at [250, 134] on div "Pide platos" at bounding box center [225, 132] width 55 height 16
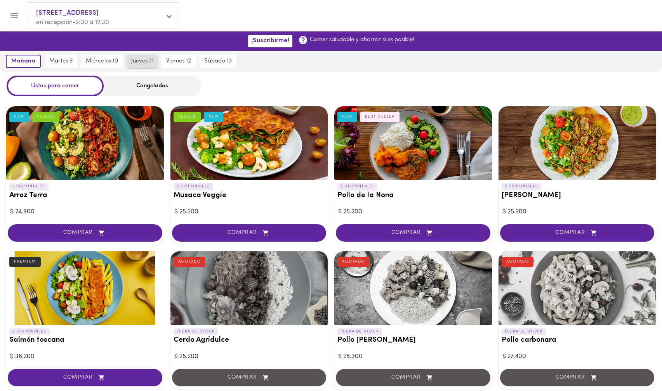
click at [144, 66] on button "jueves 11" at bounding box center [142, 61] width 31 height 13
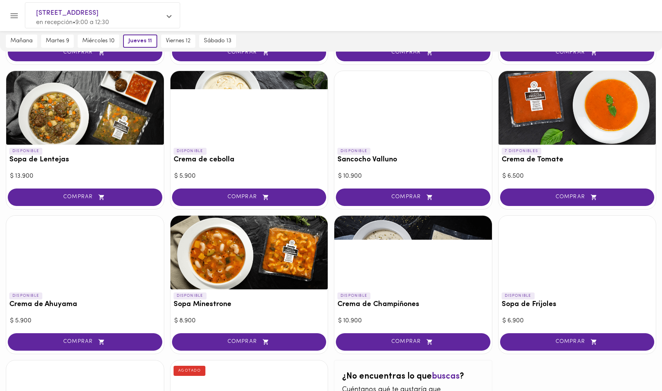
scroll to position [21, 0]
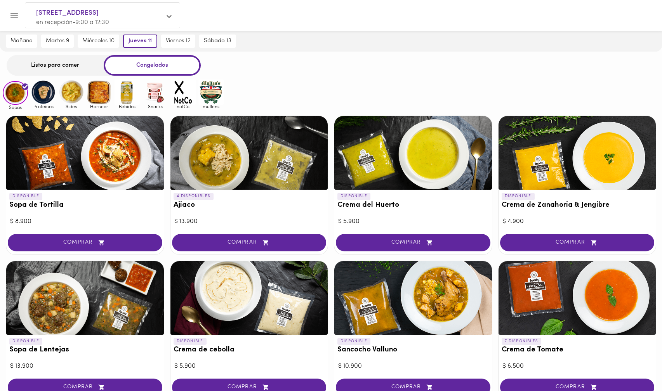
click at [158, 94] on img at bounding box center [154, 92] width 25 height 25
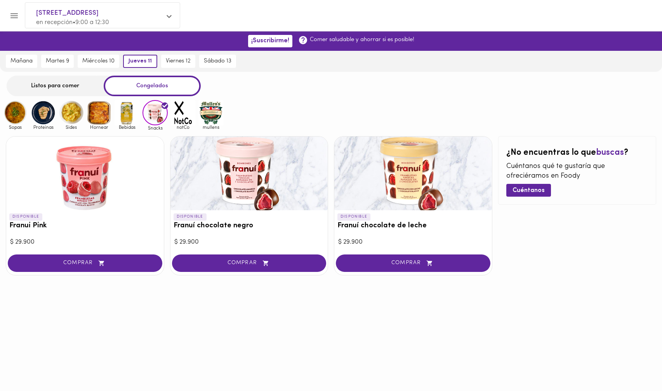
click at [129, 117] on img at bounding box center [126, 112] width 25 height 25
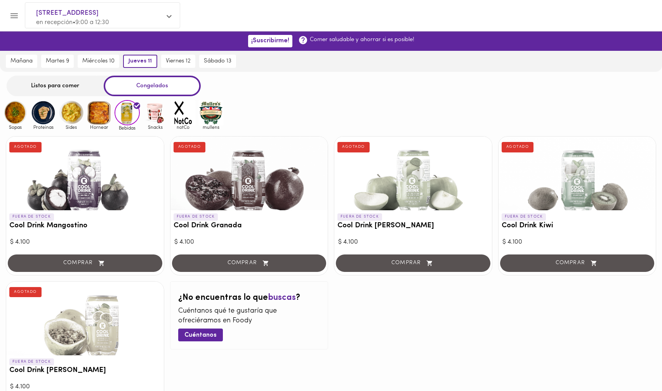
click at [96, 123] on img at bounding box center [99, 112] width 25 height 25
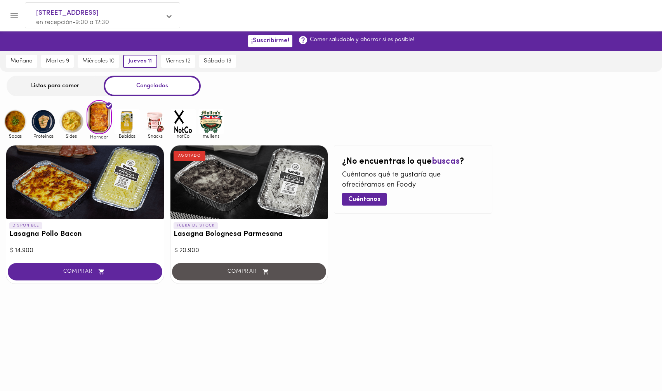
click at [74, 123] on img at bounding box center [71, 121] width 25 height 25
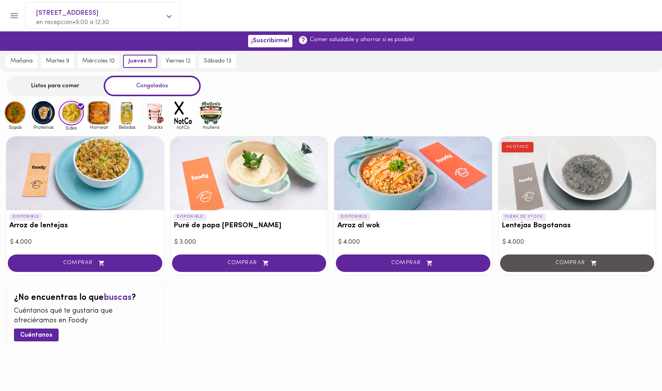
click at [45, 116] on img at bounding box center [43, 112] width 25 height 25
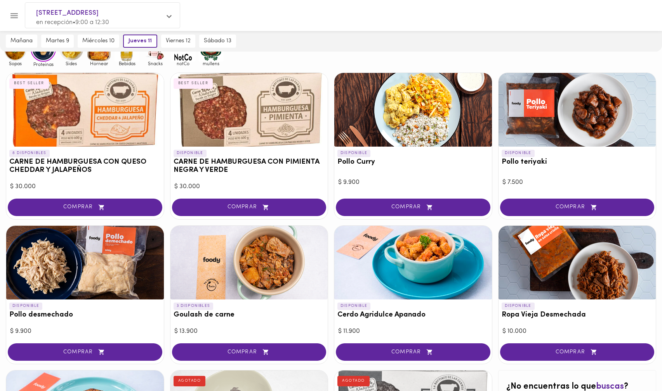
scroll to position [63, 0]
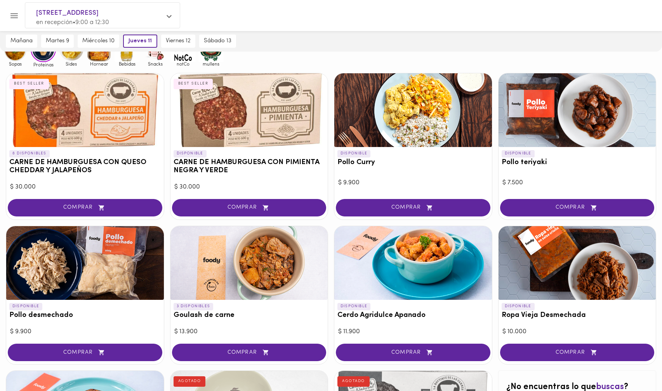
click at [83, 282] on div at bounding box center [85, 263] width 158 height 74
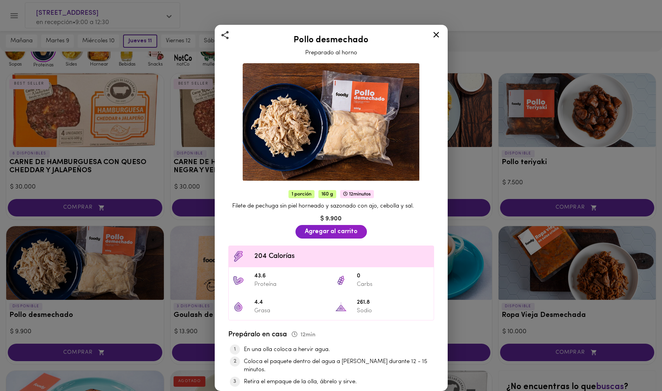
click at [79, 192] on div "Pollo desmechado Preparado al horno 1 porción 160 g 12 minutos Filete de pechug…" at bounding box center [331, 195] width 662 height 391
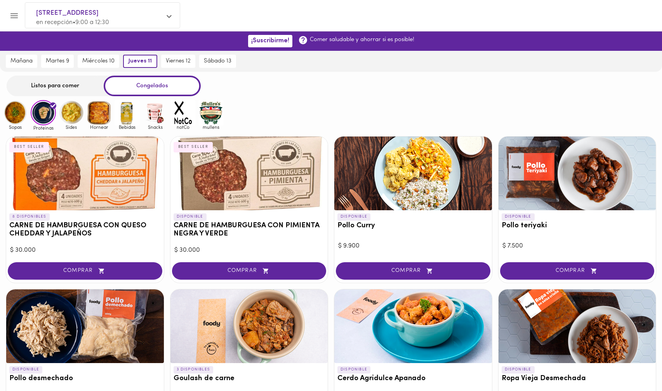
click at [61, 85] on div "Listos para comer" at bounding box center [55, 86] width 97 height 21
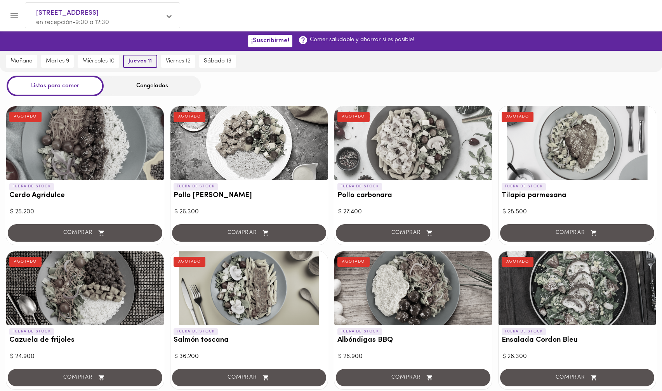
click at [144, 65] on button "jueves 11" at bounding box center [140, 61] width 34 height 13
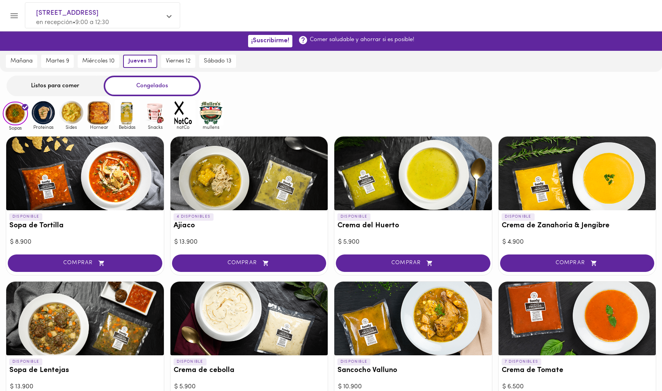
click at [88, 83] on div "Listos para comer" at bounding box center [55, 86] width 97 height 21
